Goal: Task Accomplishment & Management: Manage account settings

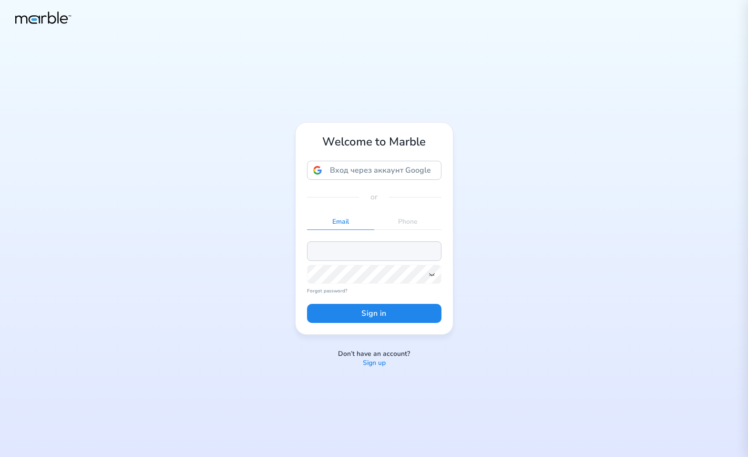
click at [348, 249] on input "email" at bounding box center [374, 250] width 134 height 19
paste input "[EMAIL_ADDRESS][PERSON_NAME][DOMAIN_NAME]"
type input "[EMAIL_ADDRESS][PERSON_NAME][DOMAIN_NAME]"
click at [373, 306] on button "Sign in" at bounding box center [374, 313] width 134 height 19
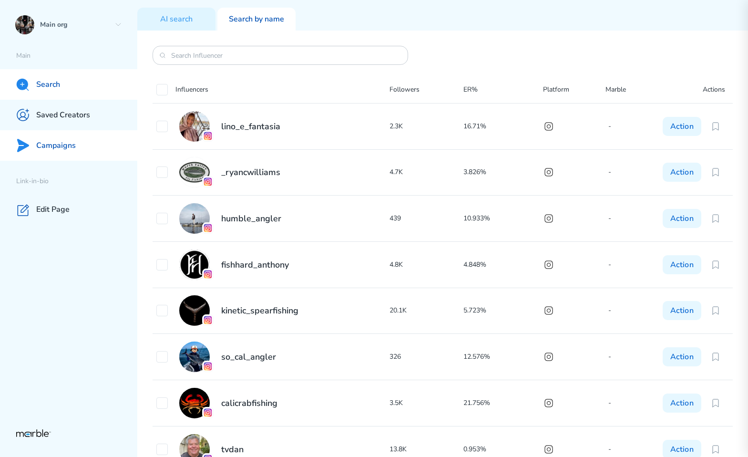
click at [84, 150] on div "Campaigns" at bounding box center [68, 145] width 137 height 31
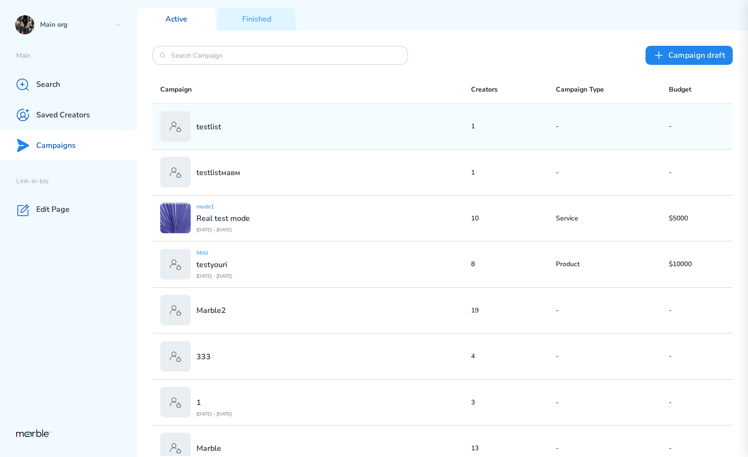
click at [290, 134] on div "testlist" at bounding box center [315, 126] width 311 height 31
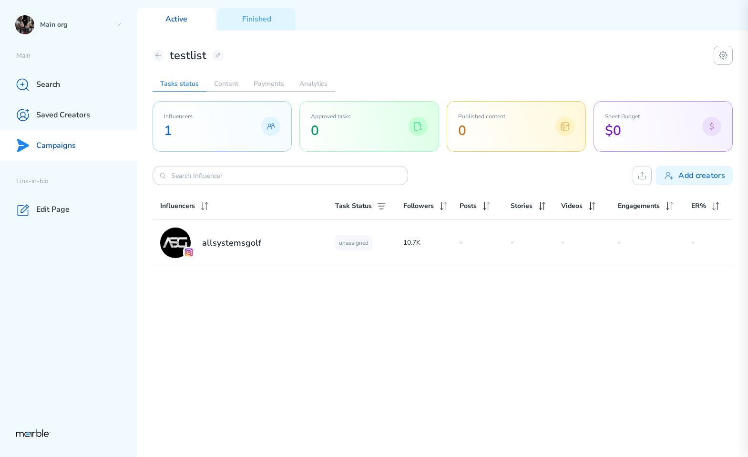
click at [724, 56] on icon at bounding box center [724, 55] width 2 height 2
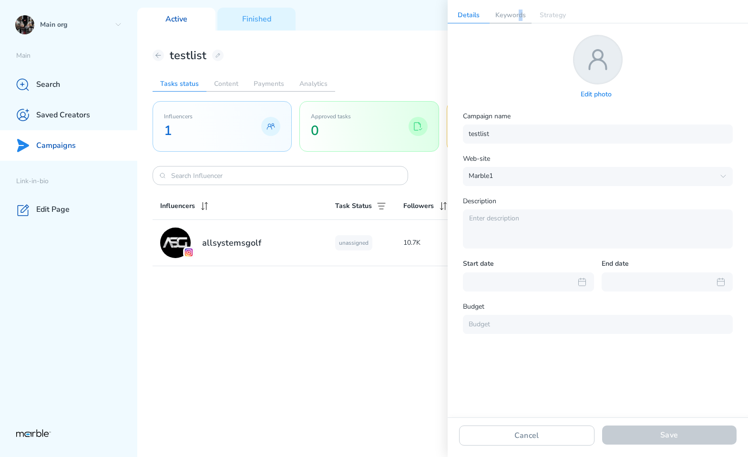
click at [520, 18] on p "Keywords" at bounding box center [511, 15] width 42 height 15
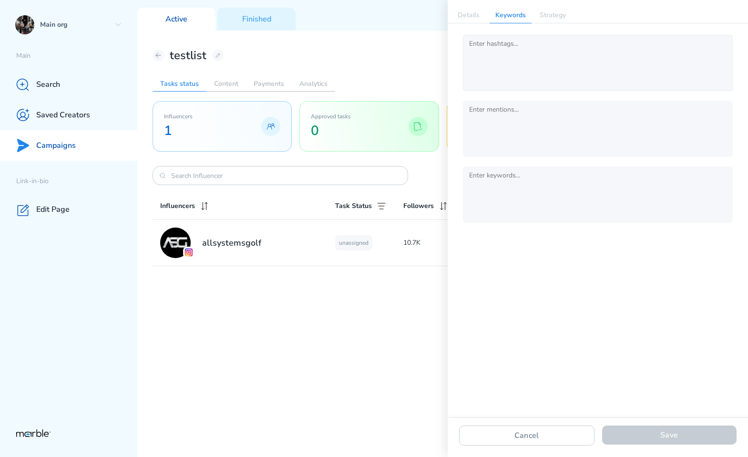
click at [499, 61] on div at bounding box center [511, 63] width 93 height 52
click at [496, 50] on input "text" at bounding box center [511, 43] width 93 height 13
type input "ы"
type input "kdsfjskld"
type input "sdf asdf"
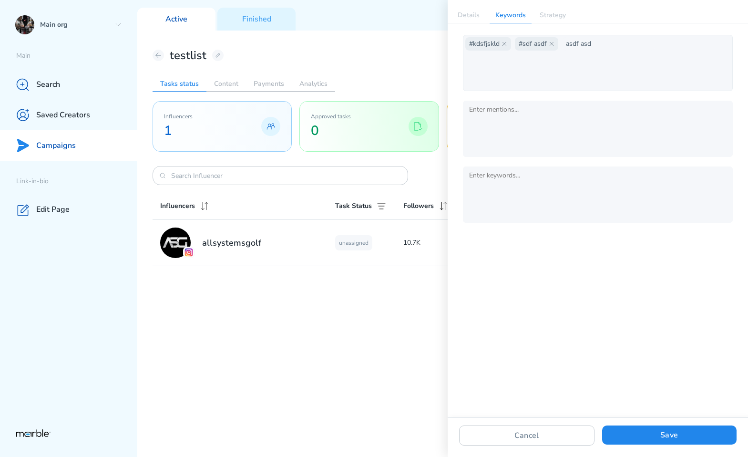
type input "asdf asdf"
type input "asd fasdf"
type input "adsf asdf"
click at [105, 144] on div "Campaigns" at bounding box center [68, 145] width 137 height 31
